Goal: Task Accomplishment & Management: Manage account settings

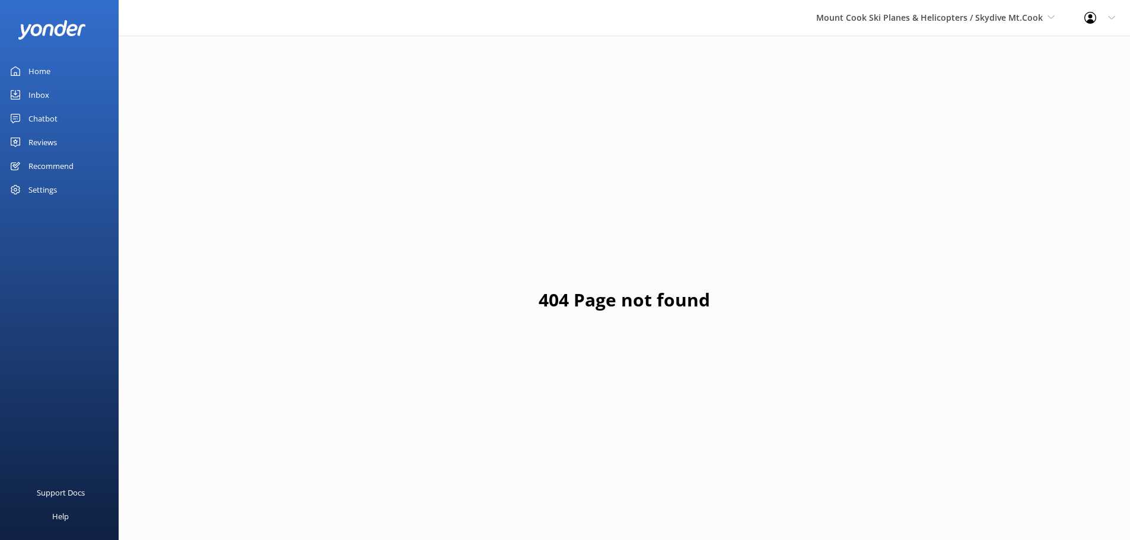
click at [42, 99] on div "Inbox" at bounding box center [38, 95] width 21 height 24
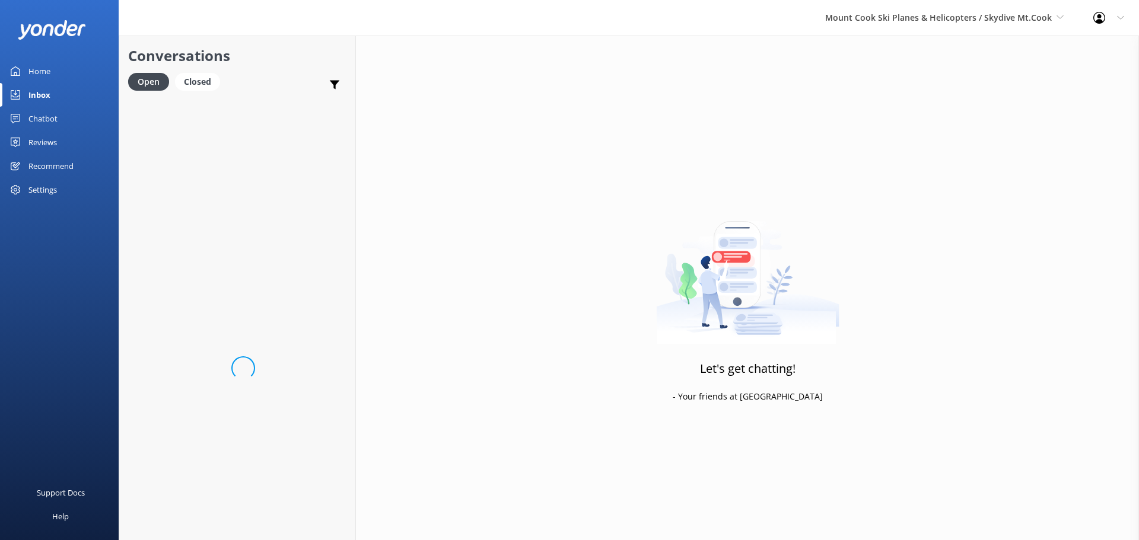
click at [50, 139] on div "Reviews" at bounding box center [42, 142] width 28 height 24
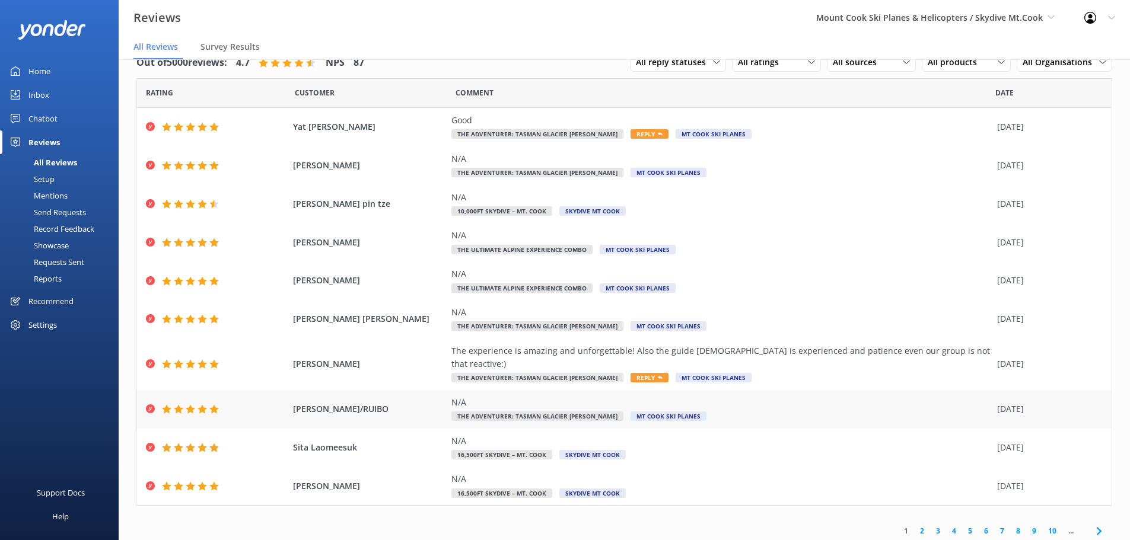
scroll to position [24, 0]
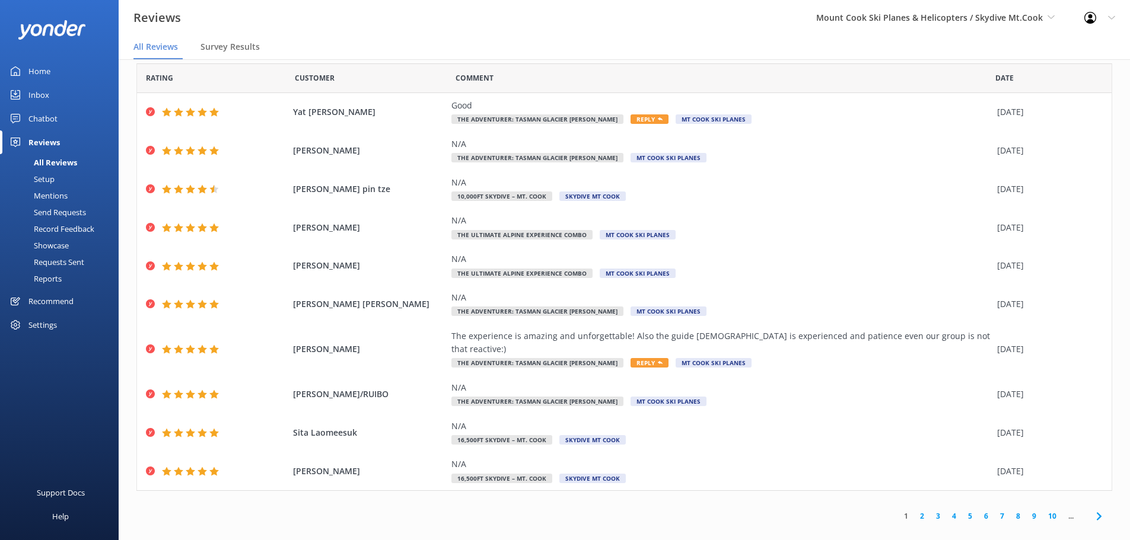
click at [917, 511] on link "2" at bounding box center [922, 516] width 16 height 11
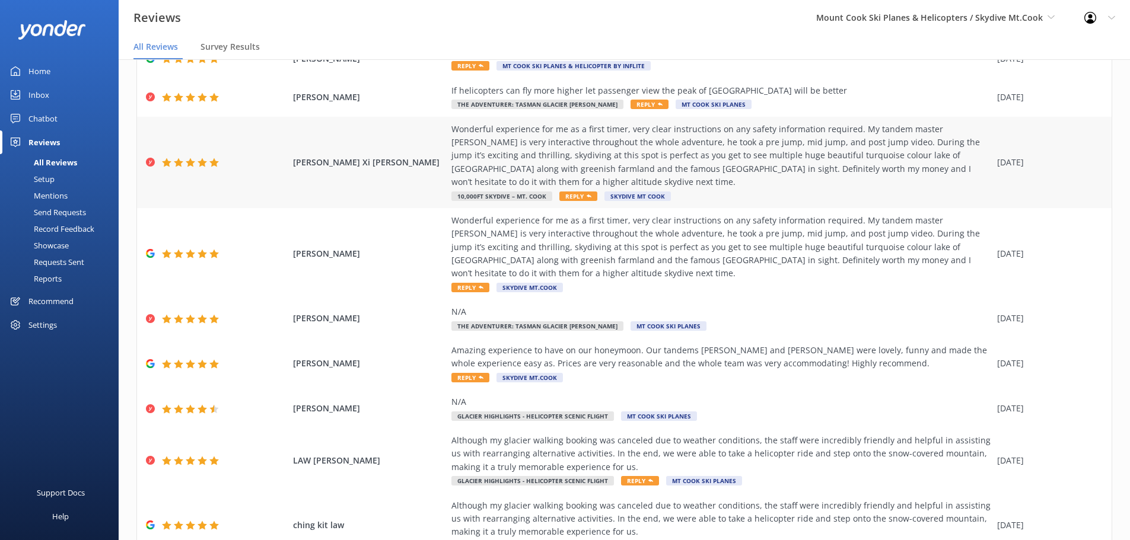
scroll to position [158, 0]
